Goal: Task Accomplishment & Management: Use online tool/utility

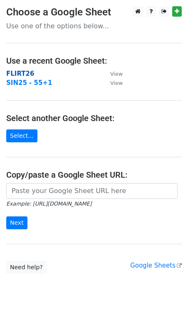
click at [20, 72] on strong "FLIRT26" at bounding box center [20, 73] width 28 height 7
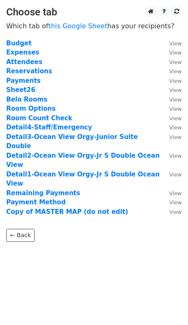
click at [20, 72] on strong "Reservations" at bounding box center [29, 70] width 46 height 7
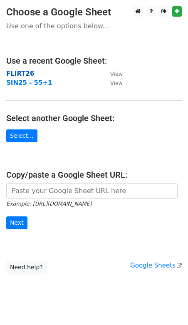
click at [15, 74] on strong "FLIRT26" at bounding box center [20, 73] width 28 height 7
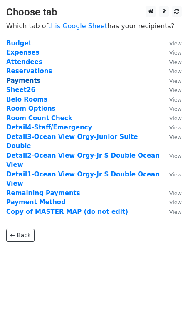
click at [15, 82] on strong "Payments" at bounding box center [23, 80] width 35 height 7
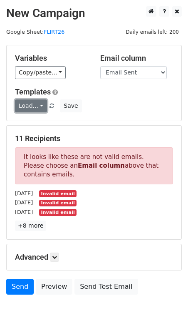
click at [40, 101] on link "Load..." at bounding box center [31, 105] width 32 height 13
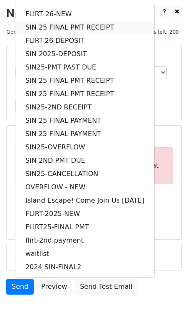
click at [49, 27] on link "SIN 25 FINAL PMT RECEIPT" at bounding box center [84, 27] width 139 height 13
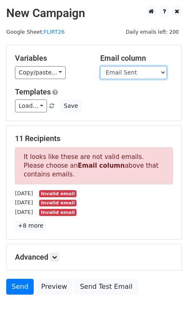
click at [132, 77] on select "Guest Date Type Method AmountDue AmountPaid TransactionFeeOverride TransactionF…" at bounding box center [133, 72] width 67 height 13
select select "Recipient"
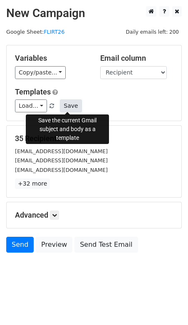
click at [67, 106] on button "Save" at bounding box center [71, 105] width 22 height 13
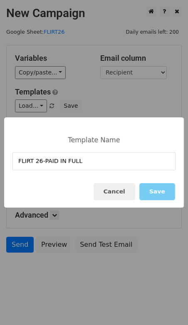
type input "FLIRT 26-PAID IN FULL"
click at [164, 188] on button "Save" at bounding box center [157, 191] width 36 height 17
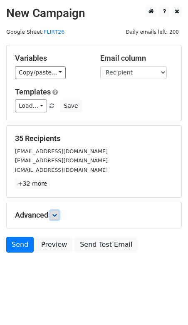
click at [57, 213] on icon at bounding box center [54, 215] width 5 height 5
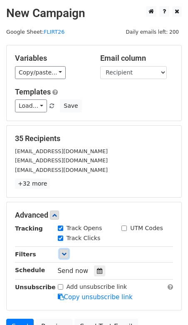
click at [64, 251] on icon at bounding box center [64, 253] width 5 height 5
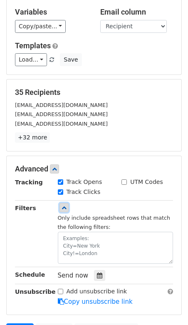
scroll to position [47, 0]
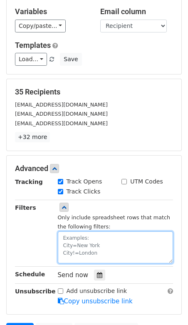
click at [82, 243] on textarea at bounding box center [116, 247] width 116 height 32
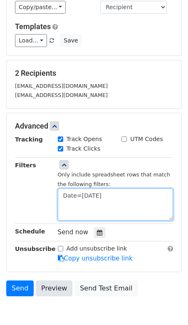
scroll to position [67, 0]
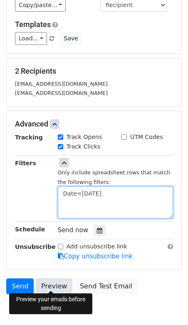
type textarea "Date=08.23.25"
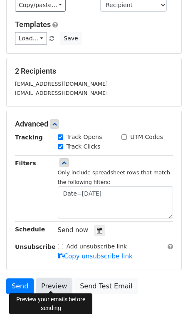
click at [55, 284] on link "Preview" at bounding box center [54, 286] width 37 height 16
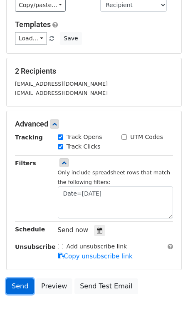
click at [22, 284] on link "Send" at bounding box center [19, 286] width 27 height 16
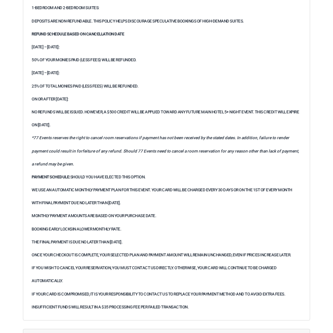
scroll to position [393, 0]
